Goal: Check status: Check status

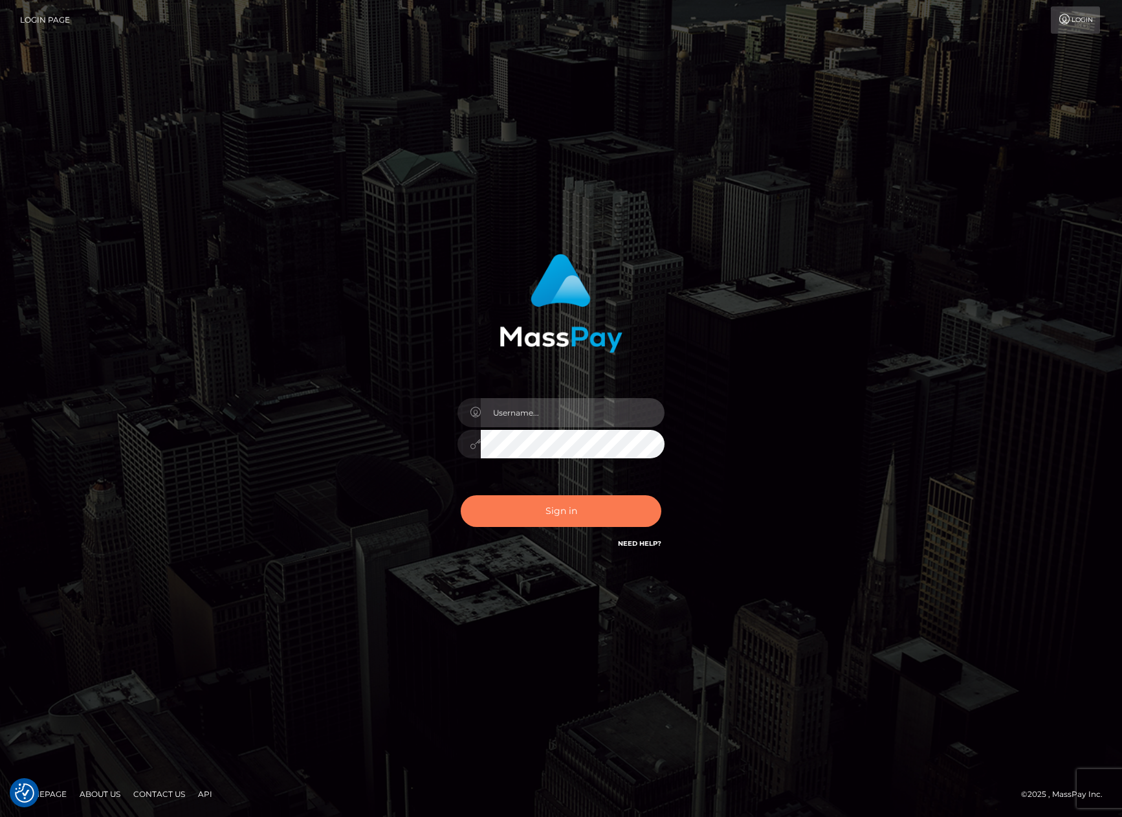
type input "tiana.whop"
click at [502, 509] on button "Sign in" at bounding box center [561, 511] width 201 height 32
type input "tiana.whop"
click at [537, 514] on button "Sign in" at bounding box center [561, 511] width 201 height 32
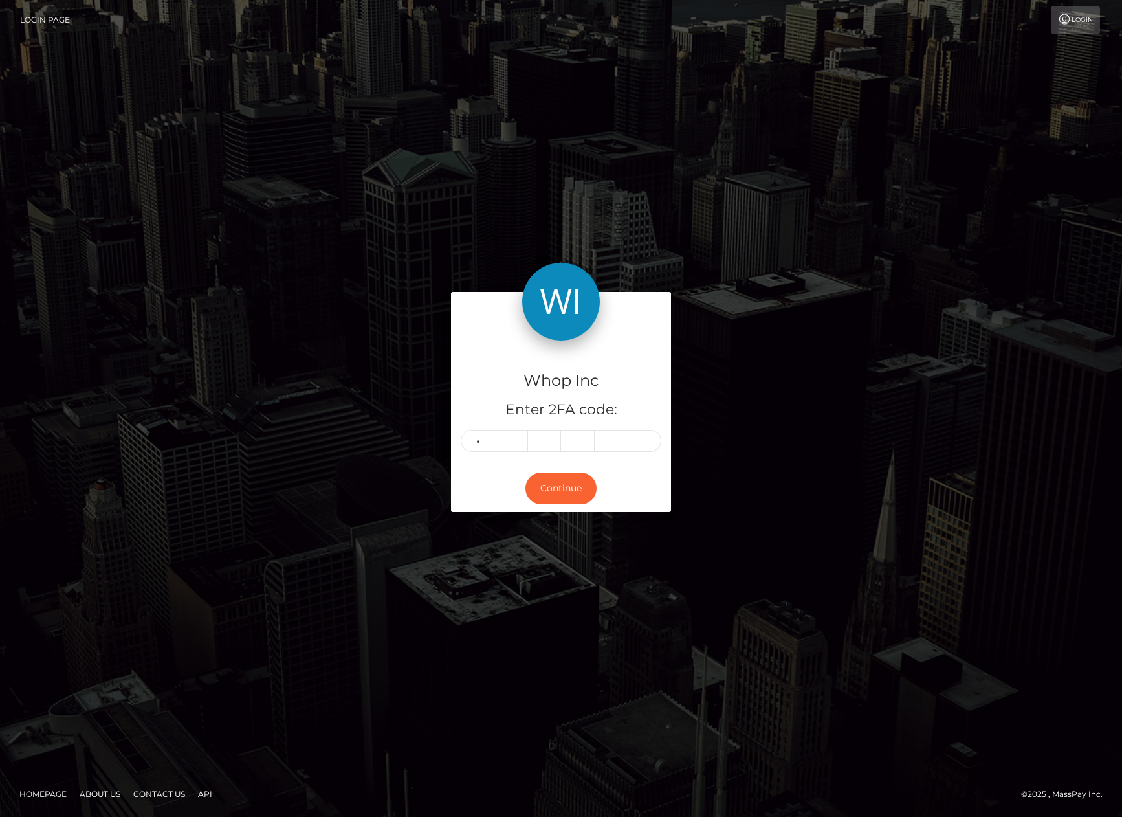
type input "9"
type input "3"
type input "4"
type input "2"
type input "9"
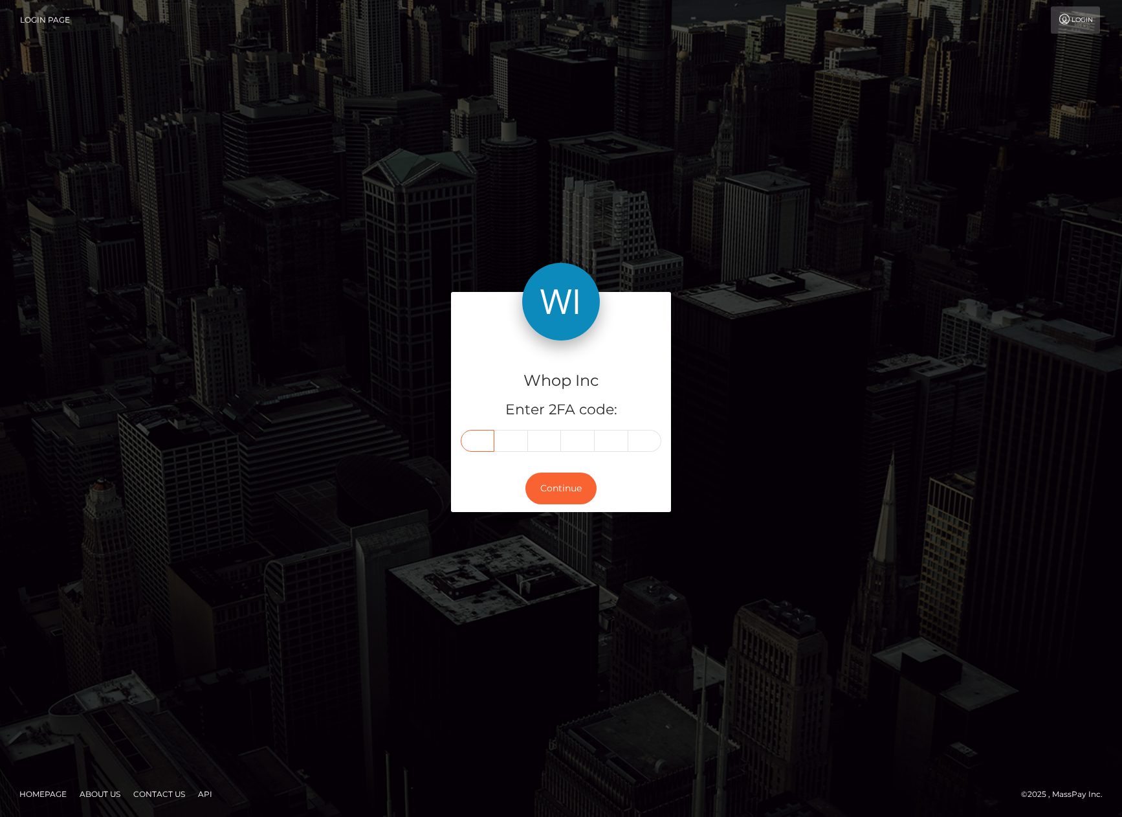
type input "9"
type input "3"
type input "1"
type input "4"
type input "2"
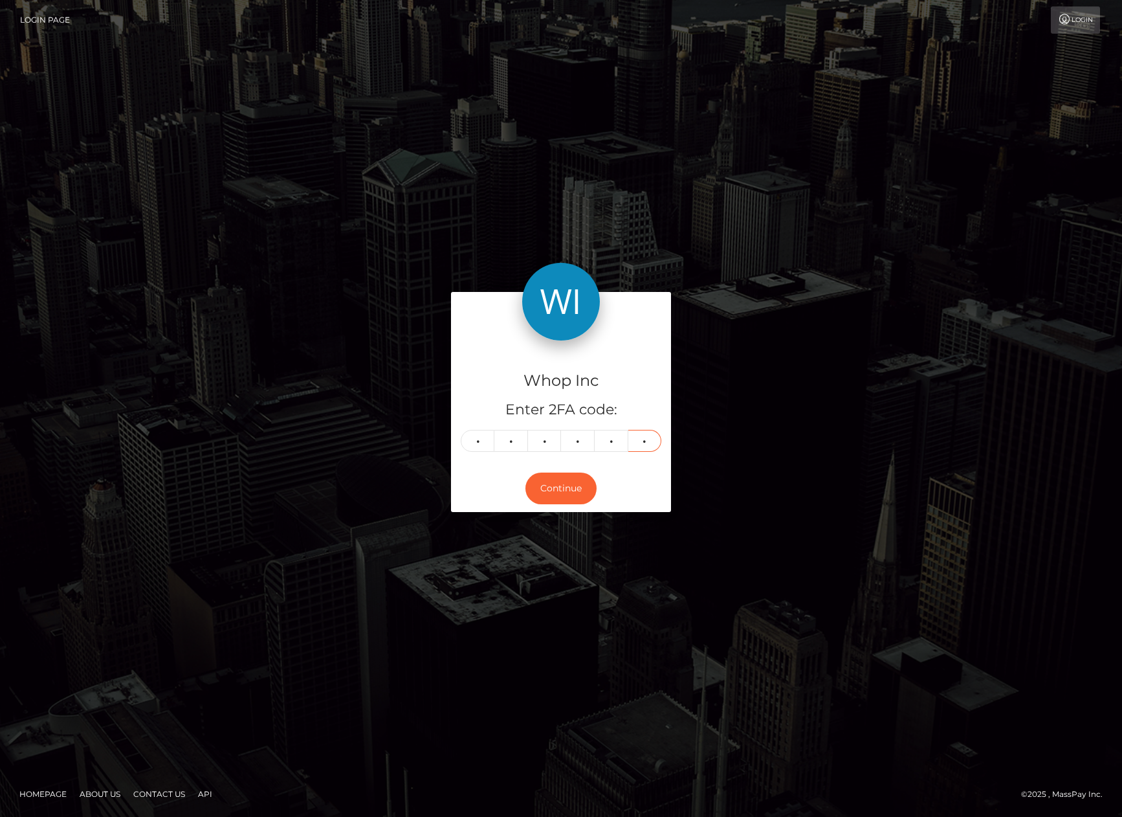
type input "9"
click at [545, 461] on div "Whop Inc Enter 2FA code: 9 3 1 4 2 9 931429" at bounding box center [561, 402] width 220 height 124
click at [552, 494] on button "Continue" at bounding box center [560, 488] width 71 height 32
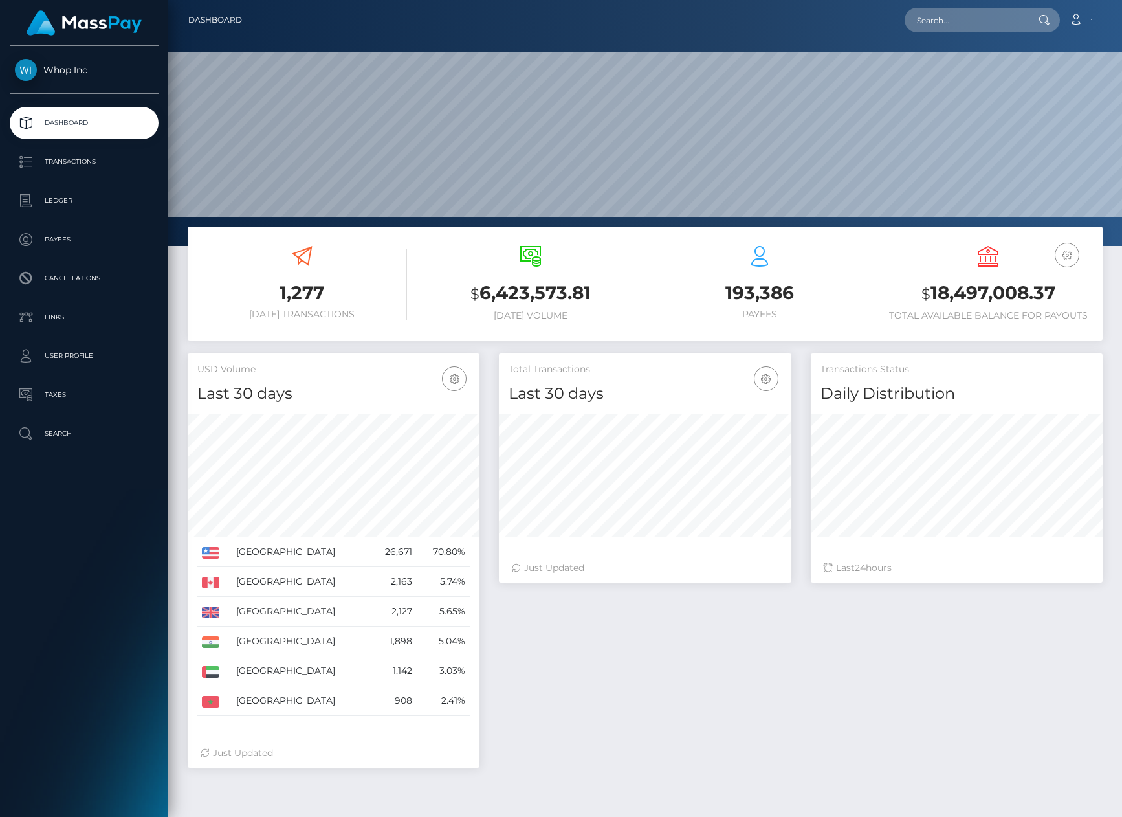
scroll to position [229, 292]
click at [964, 18] on input "text" at bounding box center [966, 20] width 122 height 25
paste input "pout_VI58RD55u5fee"
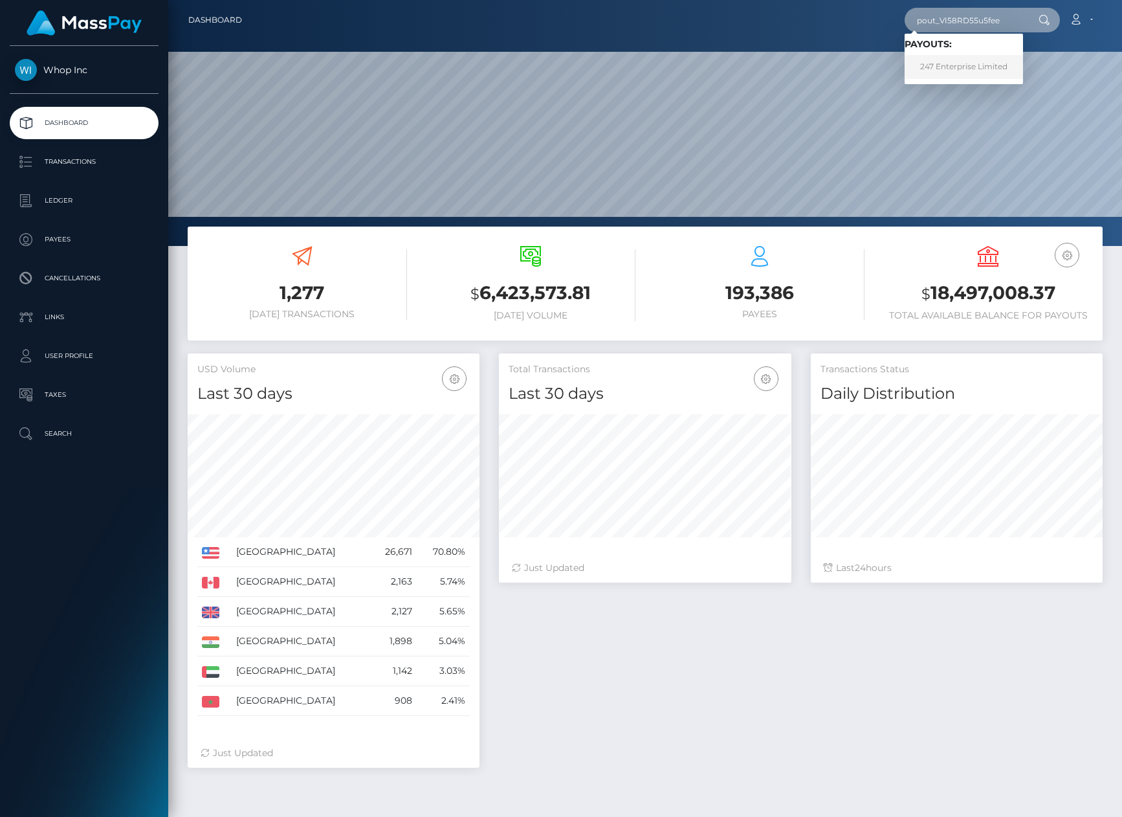
type input "pout_VI58RD55u5fee"
click at [963, 61] on link "247 Enterprise Limited" at bounding box center [964, 67] width 118 height 24
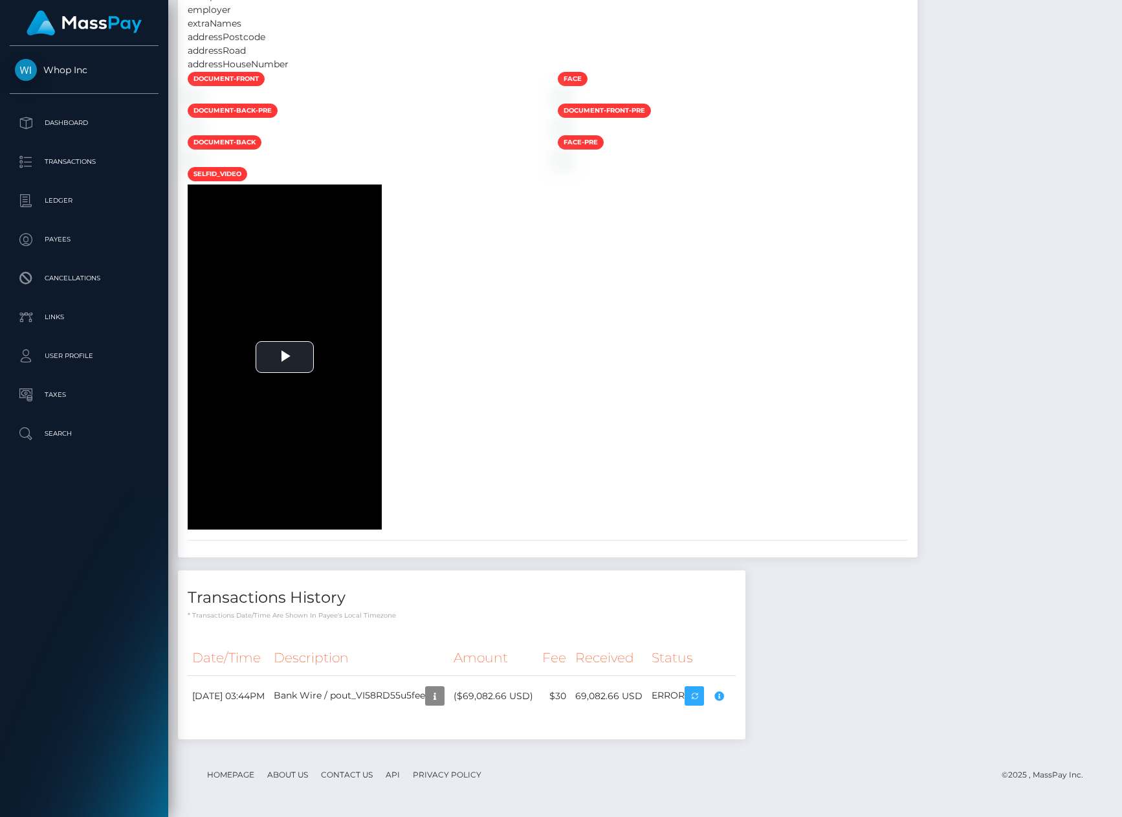
scroll to position [1804, 0]
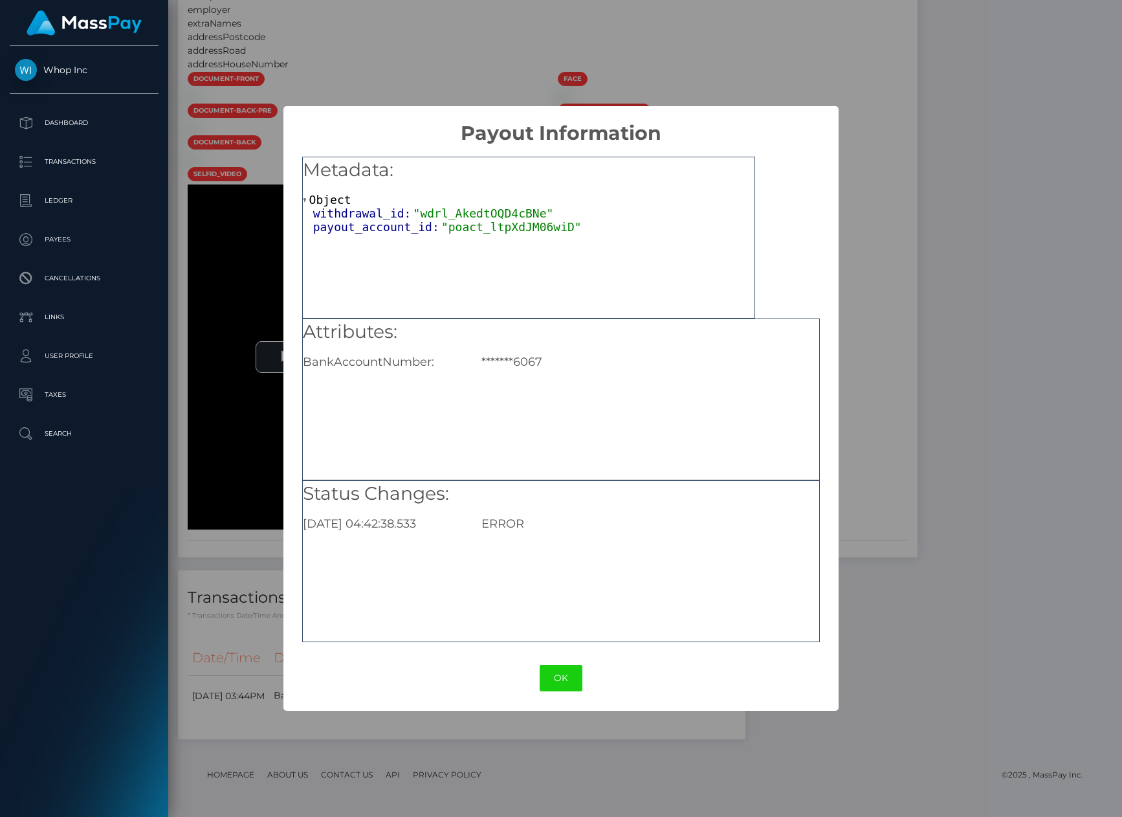
click at [184, 348] on div "× Payout Information Metadata: Object withdrawal_id: "wdrl_AkedtOQD4cBNe" payou…" at bounding box center [561, 408] width 1122 height 817
